Goal: Entertainment & Leisure: Consume media (video, audio)

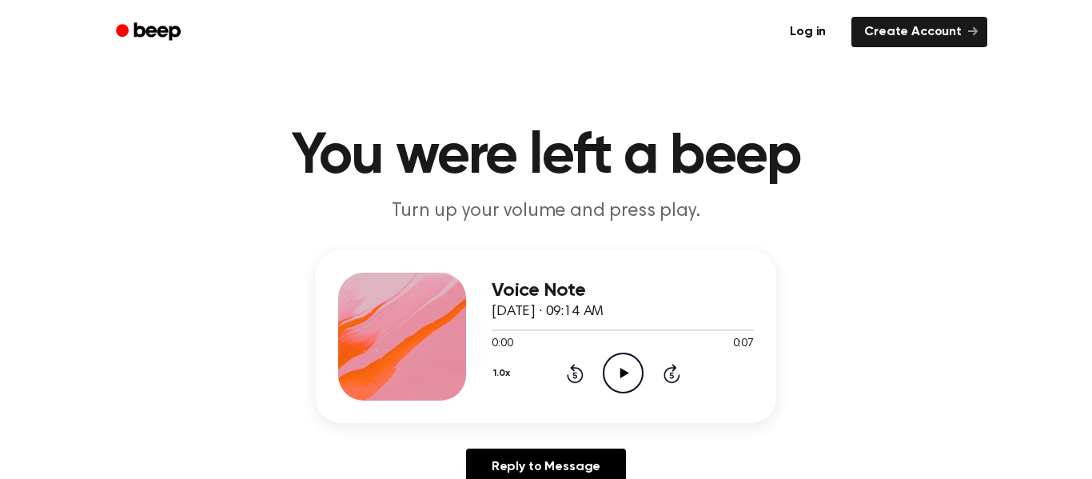
click at [626, 364] on icon "Play Audio" at bounding box center [623, 373] width 41 height 41
click at [632, 364] on icon "Play Audio" at bounding box center [623, 373] width 41 height 41
click at [614, 365] on icon "Play Audio" at bounding box center [623, 373] width 41 height 41
click at [632, 373] on icon "Play Audio" at bounding box center [623, 373] width 41 height 41
click at [613, 377] on icon "Play Audio" at bounding box center [623, 373] width 41 height 41
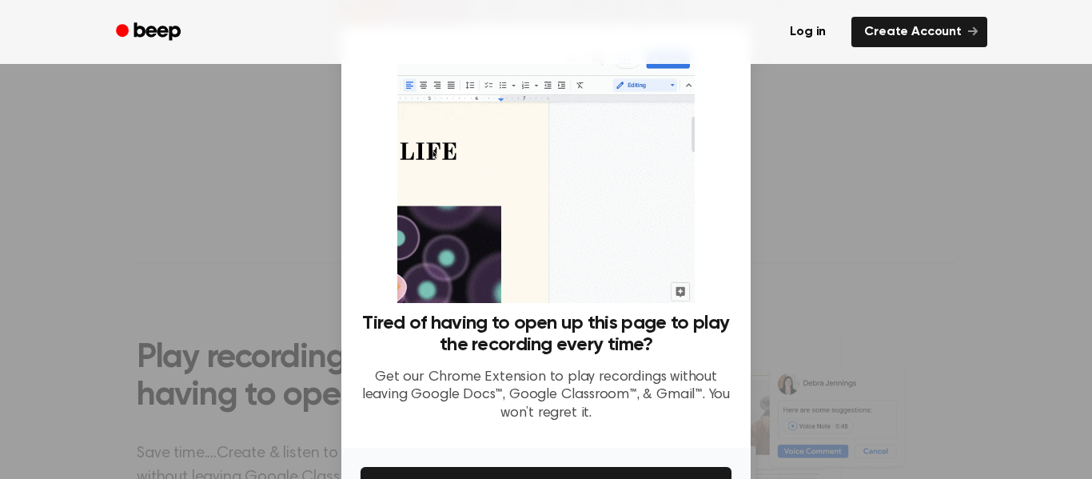
scroll to position [375, 0]
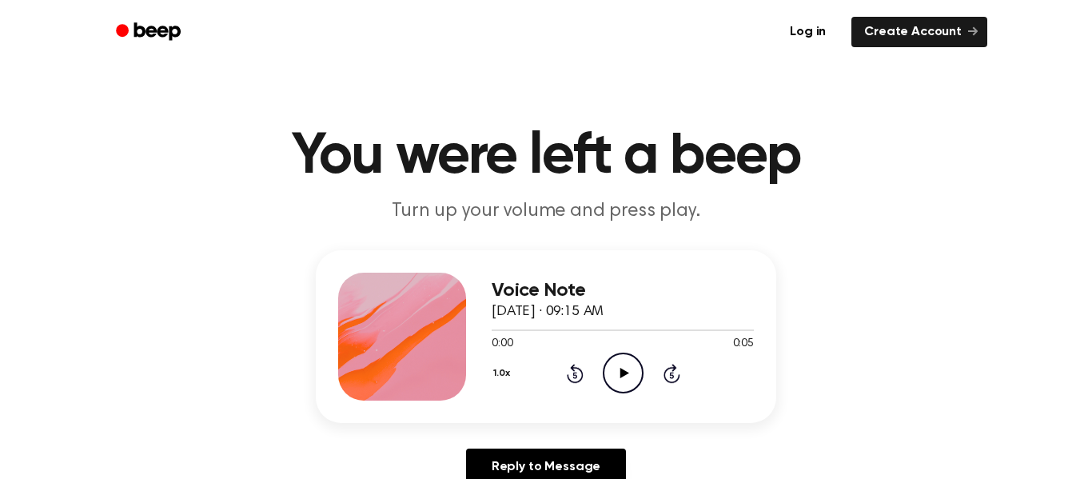
click at [630, 378] on icon "Play Audio" at bounding box center [623, 373] width 41 height 41
click at [628, 376] on icon "Play Audio" at bounding box center [623, 373] width 41 height 41
click at [608, 328] on div at bounding box center [623, 329] width 262 height 13
drag, startPoint x: 602, startPoint y: 332, endPoint x: 466, endPoint y: 347, distance: 136.8
click at [466, 347] on div "Voice Note October 4, 2024 · 09:16 AM 0:03 0:07 Your browser does not support t…" at bounding box center [546, 336] width 461 height 173
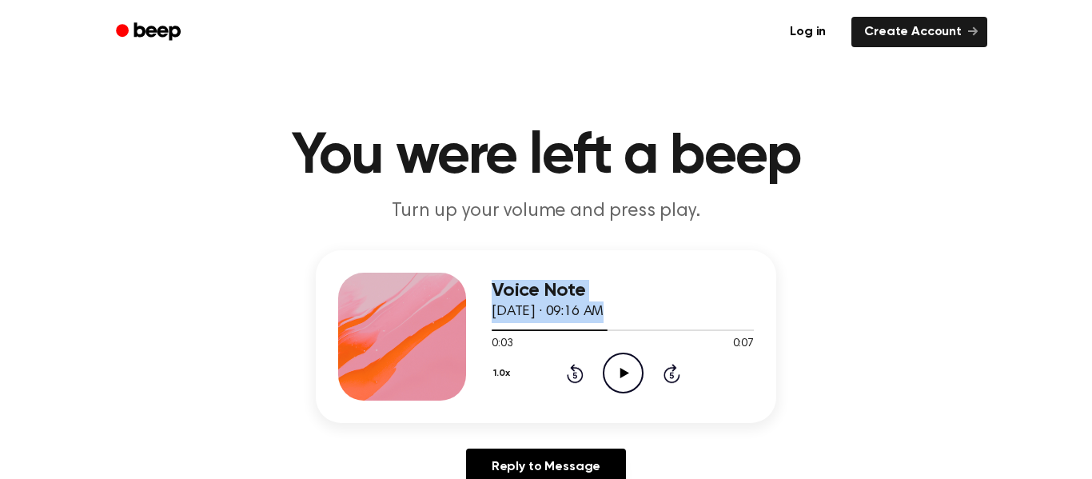
click at [637, 374] on icon "Play Audio" at bounding box center [623, 373] width 41 height 41
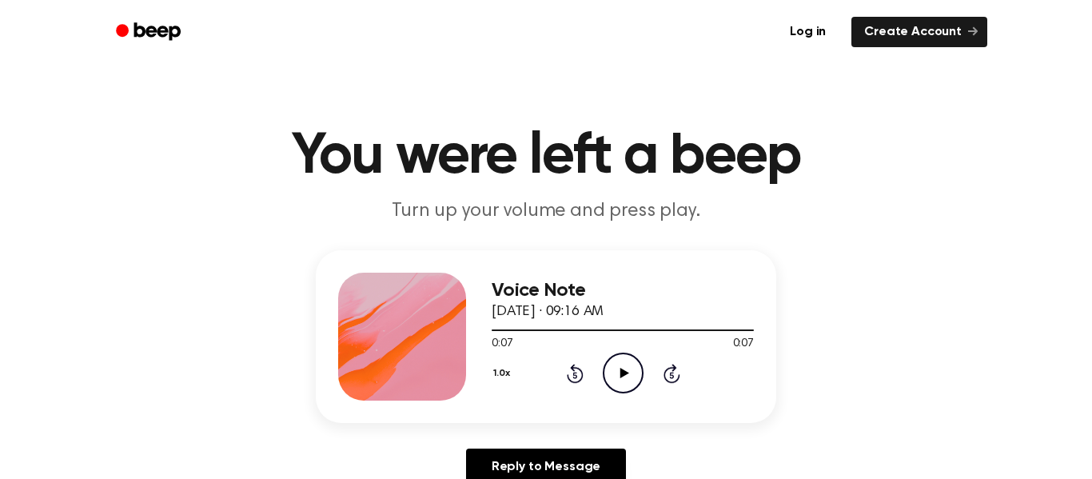
click at [617, 373] on icon "Play Audio" at bounding box center [623, 373] width 41 height 41
click at [616, 356] on icon "Play Audio" at bounding box center [623, 373] width 41 height 41
click at [632, 357] on icon "Play Audio" at bounding box center [623, 373] width 41 height 41
click at [624, 370] on icon at bounding box center [624, 373] width 9 height 10
click at [617, 357] on icon "Play Audio" at bounding box center [623, 373] width 41 height 41
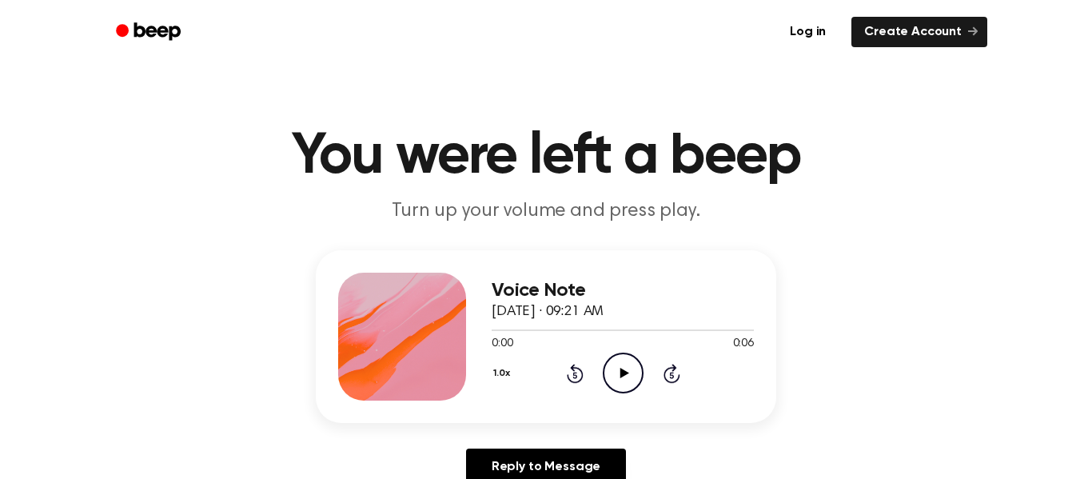
click at [613, 373] on icon "Play Audio" at bounding box center [623, 373] width 41 height 41
click at [628, 371] on icon "Play Audio" at bounding box center [623, 373] width 41 height 41
click at [617, 378] on icon "Play Audio" at bounding box center [623, 373] width 41 height 41
click at [617, 378] on icon "Pause Audio" at bounding box center [623, 373] width 41 height 41
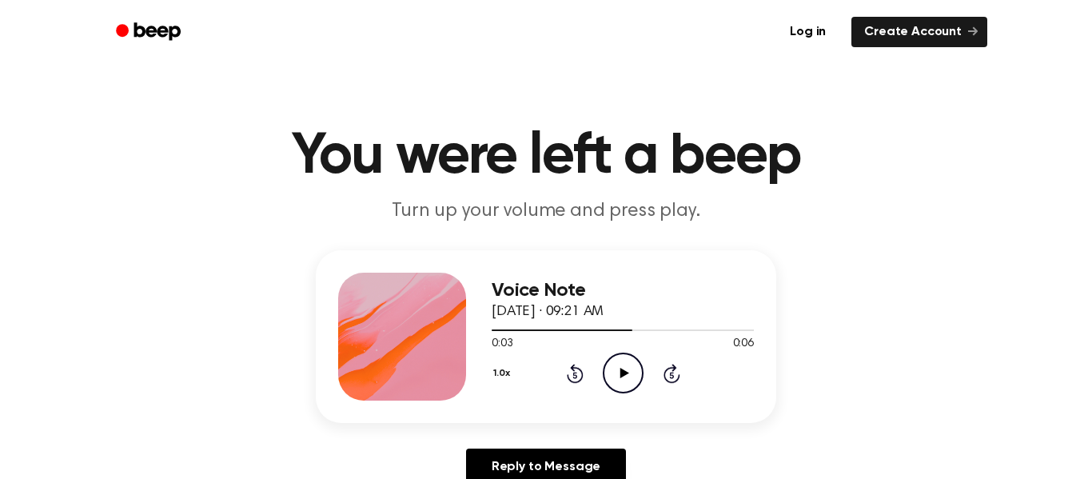
click at [617, 369] on icon "Play Audio" at bounding box center [623, 373] width 41 height 41
click at [629, 367] on icon "Play Audio" at bounding box center [623, 373] width 41 height 41
